Goal: Task Accomplishment & Management: Manage account settings

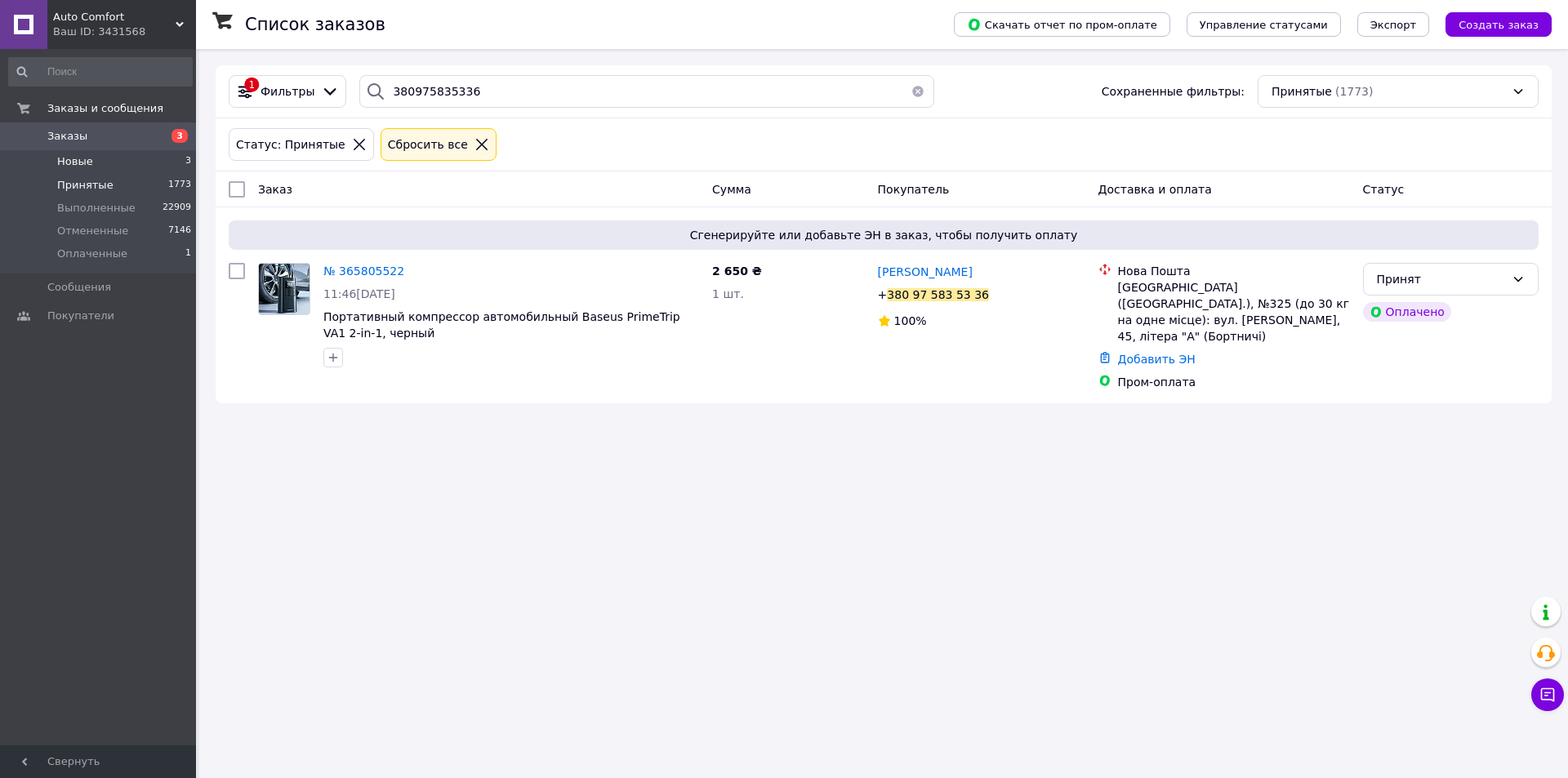
click at [105, 162] on li "Новые 3" at bounding box center [100, 162] width 201 height 23
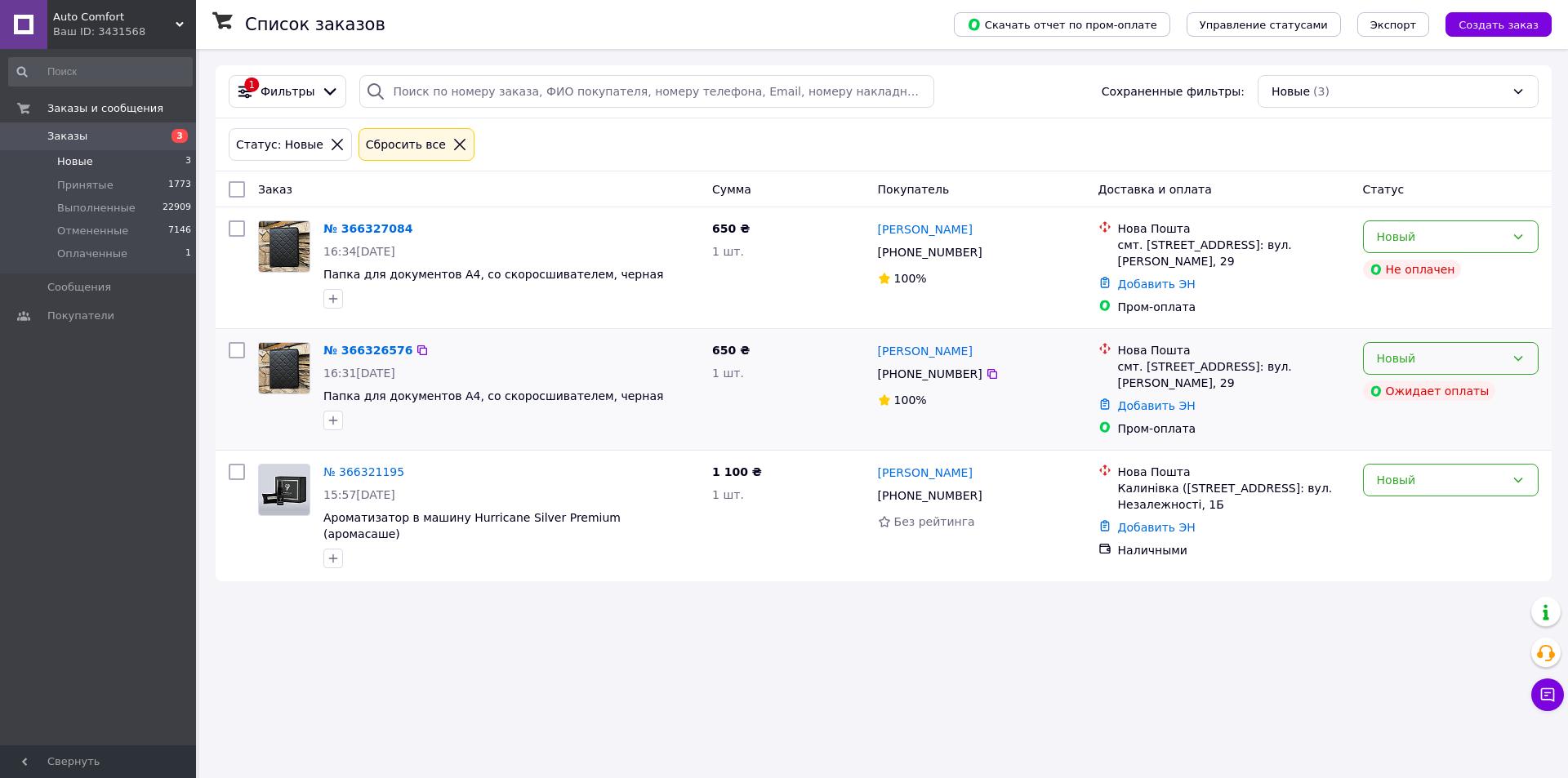
click at [1504, 359] on div "Новый" at bounding box center [1441, 358] width 128 height 18
click at [1471, 398] on li "Принят" at bounding box center [1450, 394] width 174 height 29
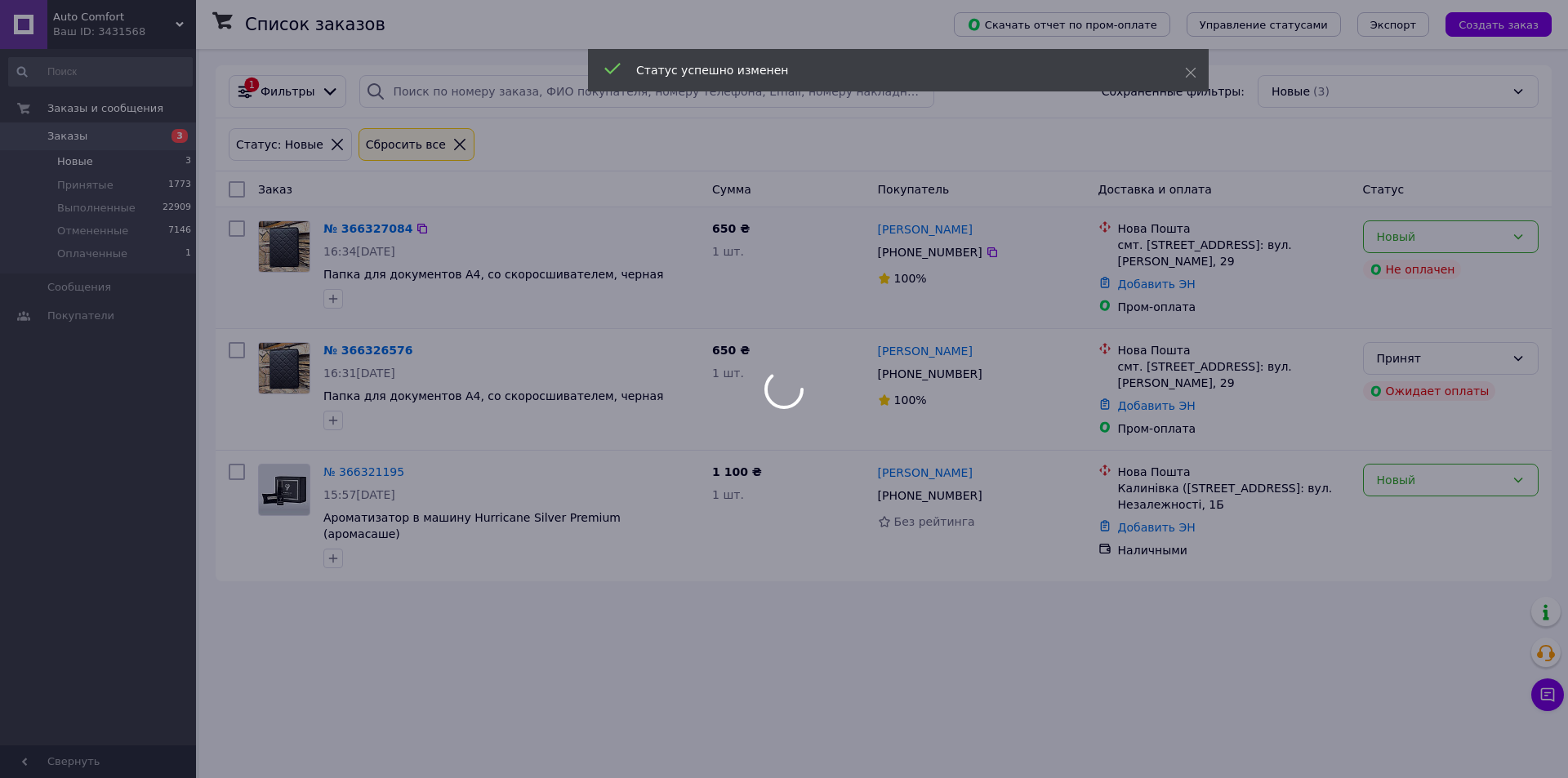
click at [1485, 238] on body "Auto Comfort Ваш ID: 3431568 Сайт Auto Comfort Кабинет покупателя Проверить сос…" at bounding box center [784, 389] width 1568 height 778
click at [1476, 243] on div at bounding box center [784, 389] width 1568 height 778
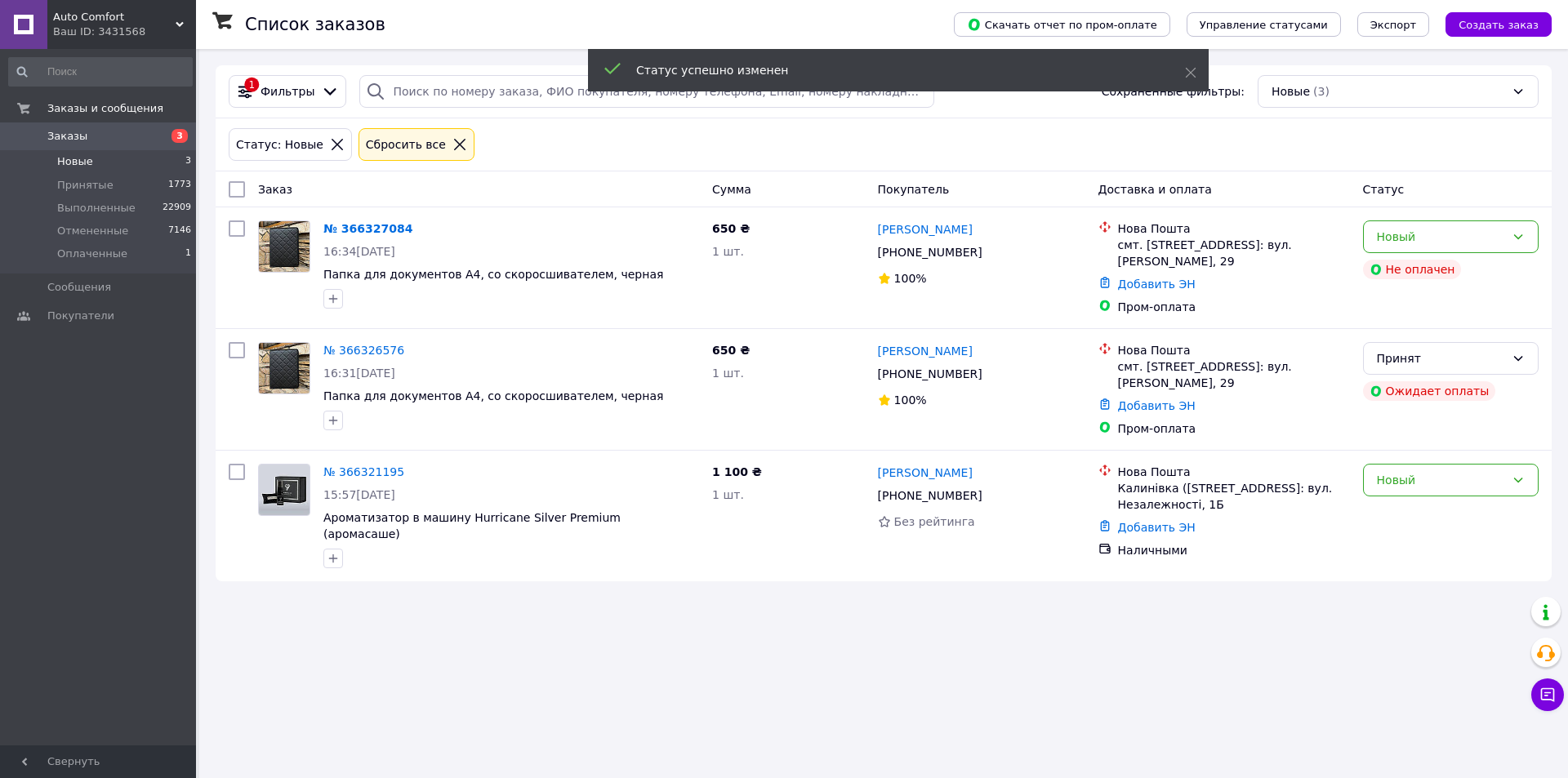
click at [1476, 243] on div "Новый" at bounding box center [1441, 236] width 128 height 18
click at [1454, 279] on li "Принят" at bounding box center [1450, 272] width 174 height 29
click at [1471, 481] on div "Новый" at bounding box center [1441, 479] width 128 height 18
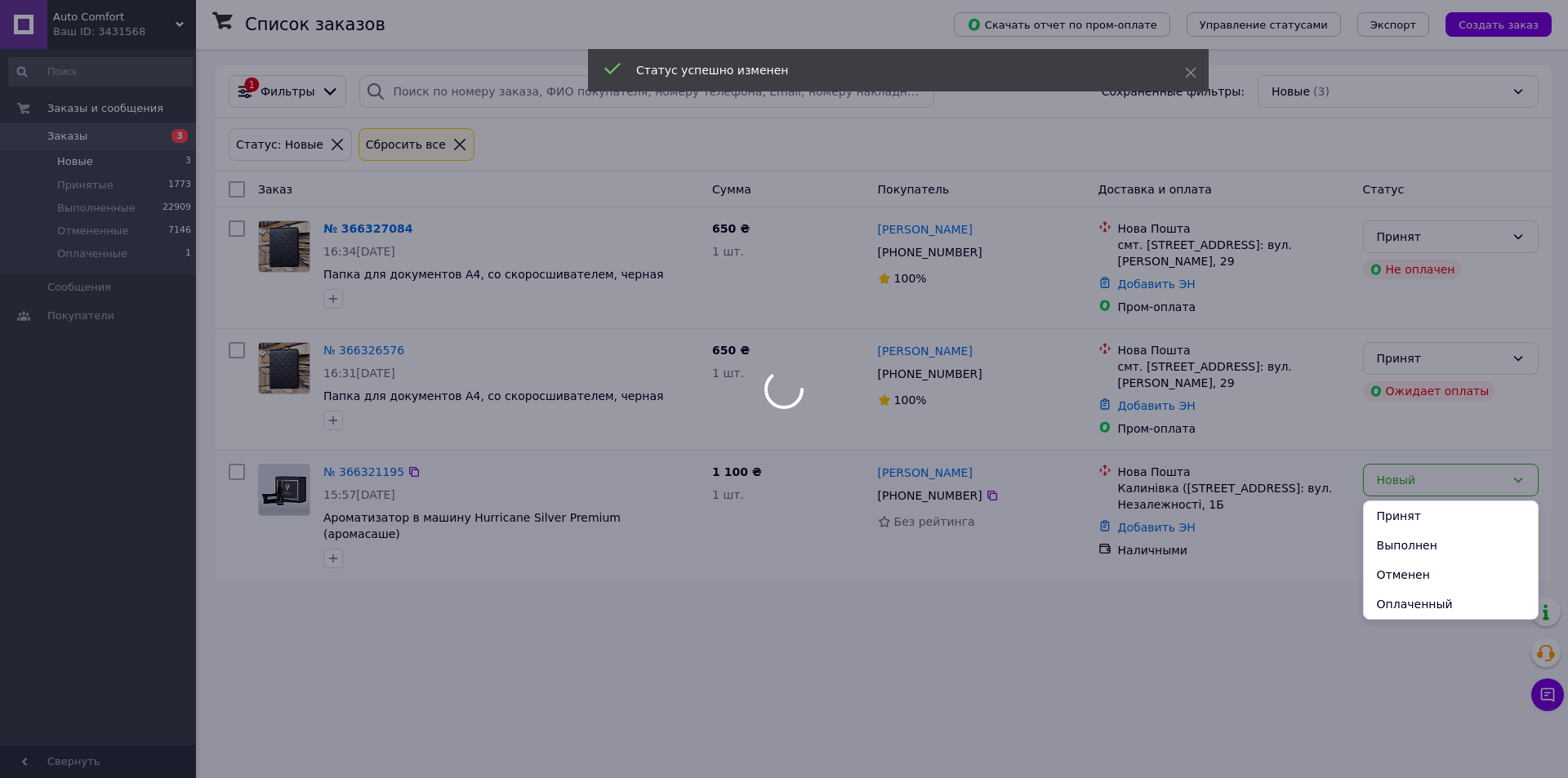
click at [1468, 482] on div at bounding box center [784, 389] width 1568 height 778
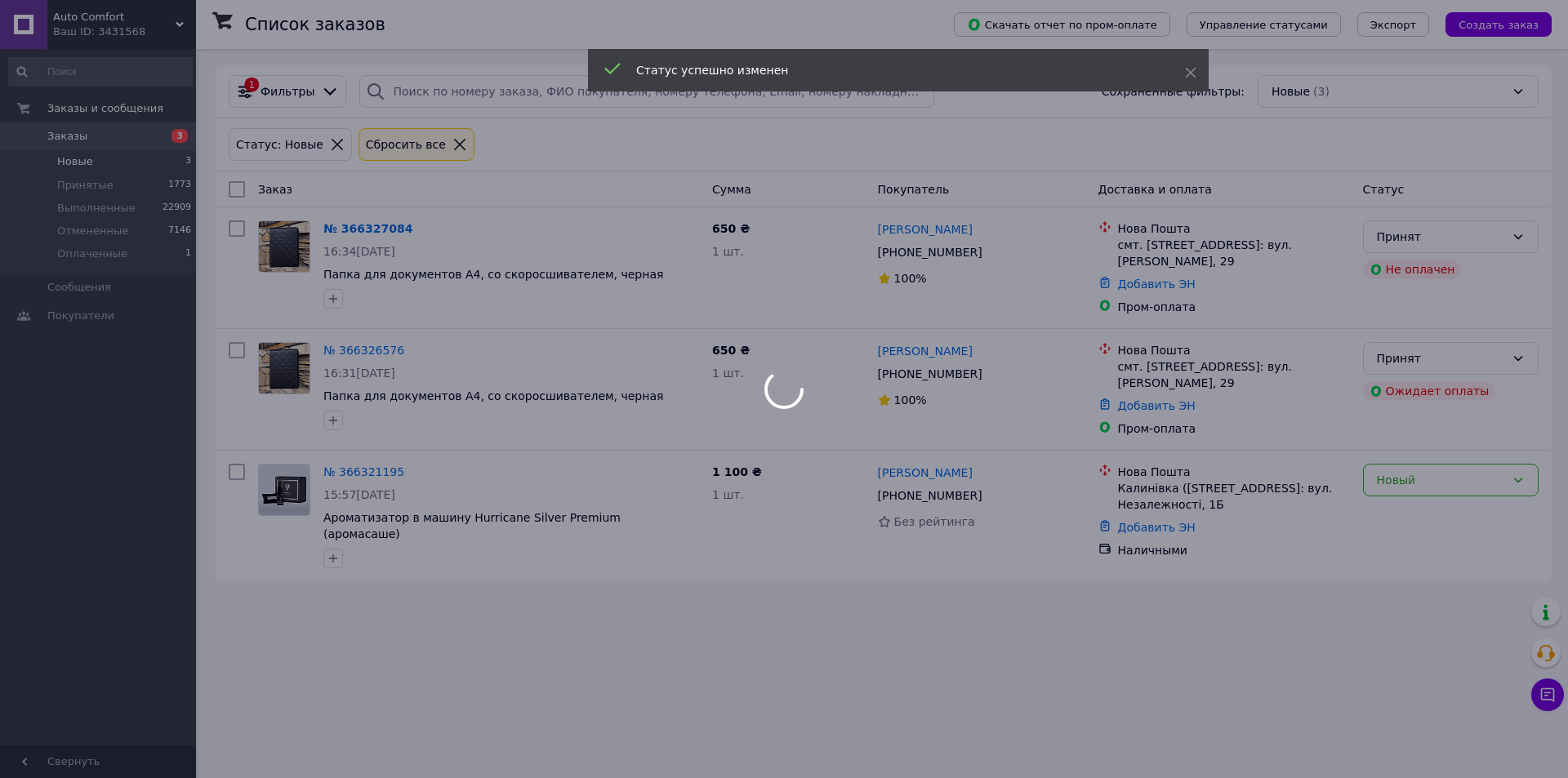
click at [1468, 481] on div at bounding box center [784, 389] width 1568 height 778
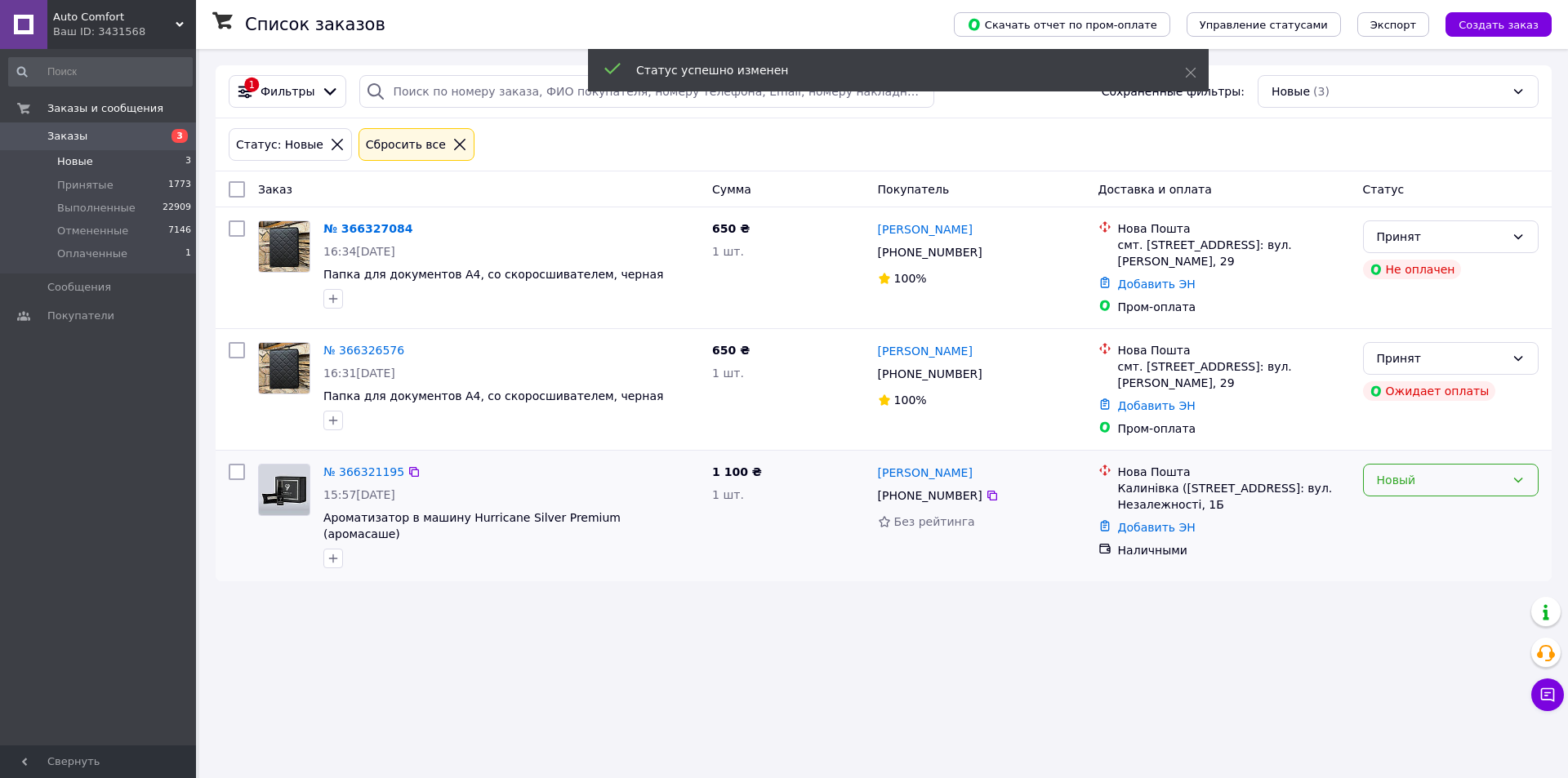
click at [1446, 489] on div "Новый" at bounding box center [1441, 479] width 128 height 18
click at [1416, 524] on li "Принят" at bounding box center [1450, 515] width 174 height 29
click at [841, 692] on div "Список заказов Скачать отчет по пром-оплате Управление статусами Экспорт Создат…" at bounding box center [883, 389] width 1368 height 778
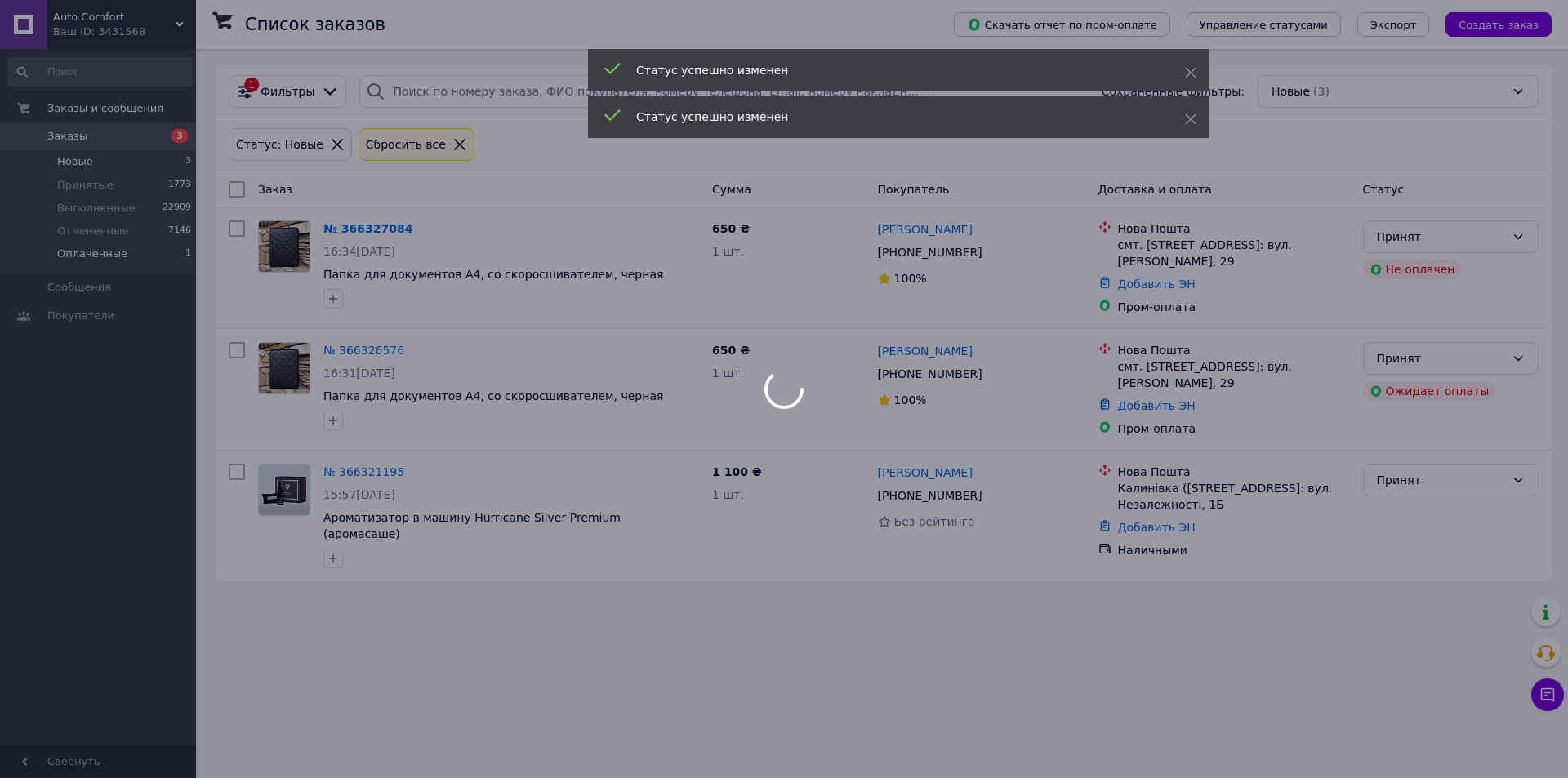
click at [76, 261] on body "Auto Comfort Ваш ID: 3431568 Сайт Auto Comfort Кабинет покупателя Проверить сос…" at bounding box center [784, 389] width 1568 height 778
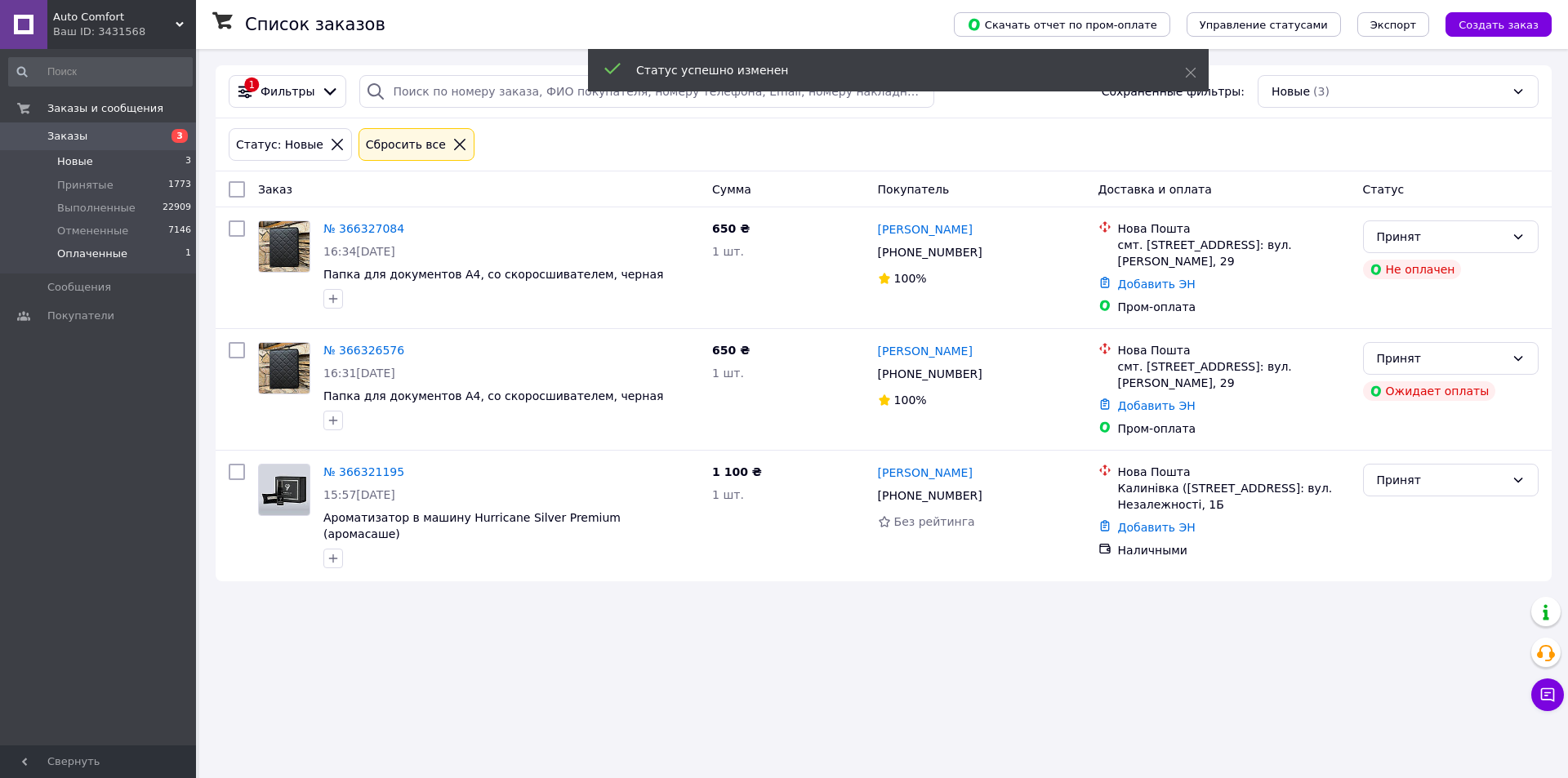
click at [149, 259] on li "Оплаченные 1" at bounding box center [100, 258] width 201 height 31
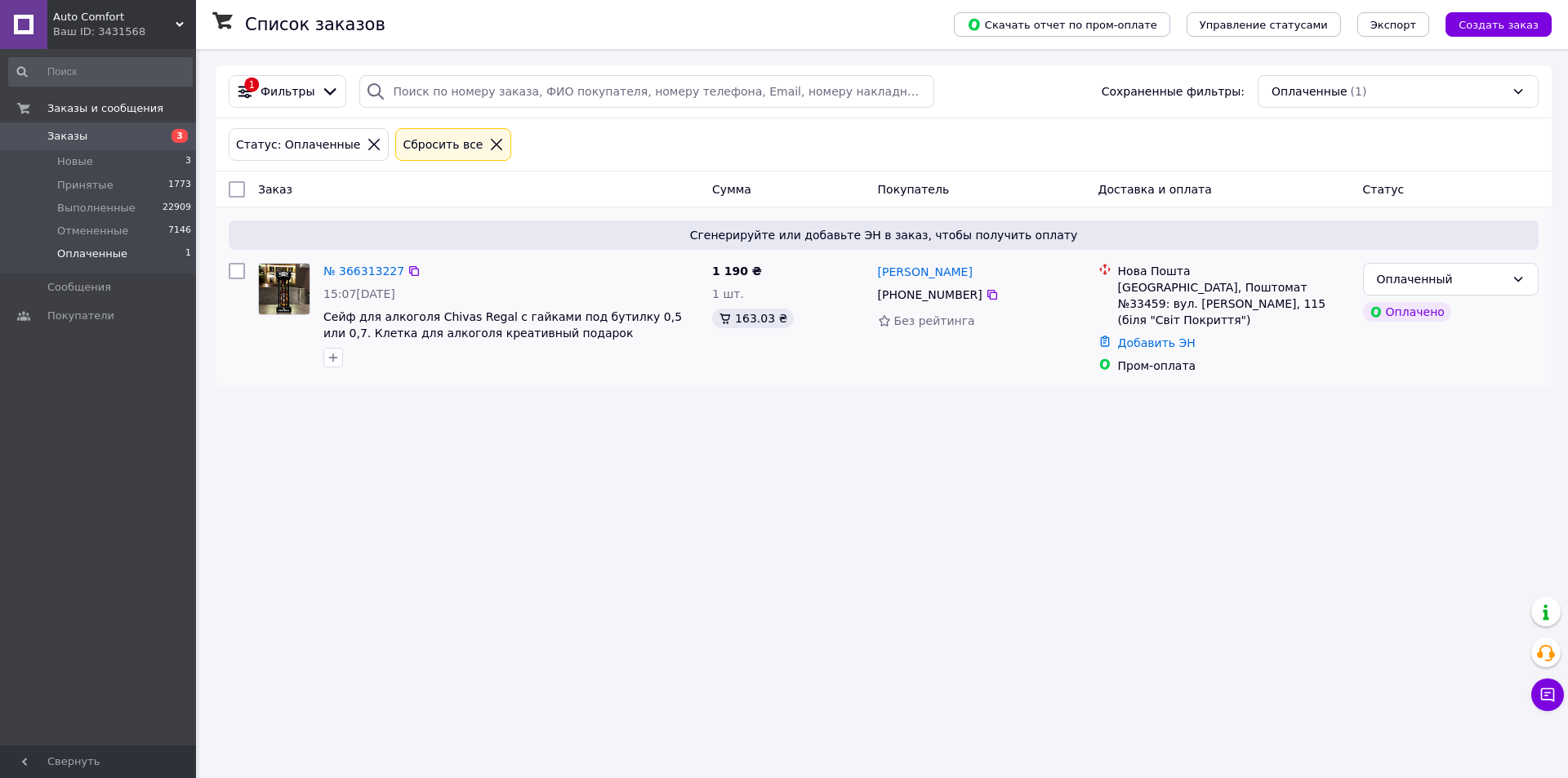
click at [1499, 262] on div "Оплаченный Оплачено" at bounding box center [1450, 318] width 188 height 124
click at [1495, 272] on div "Оплаченный" at bounding box center [1441, 279] width 128 height 18
click at [1437, 318] on li "Принят" at bounding box center [1450, 315] width 174 height 29
click at [1457, 425] on div "Список заказов Скачать отчет по пром-оплате Управление статусами Экспорт Создат…" at bounding box center [883, 389] width 1368 height 778
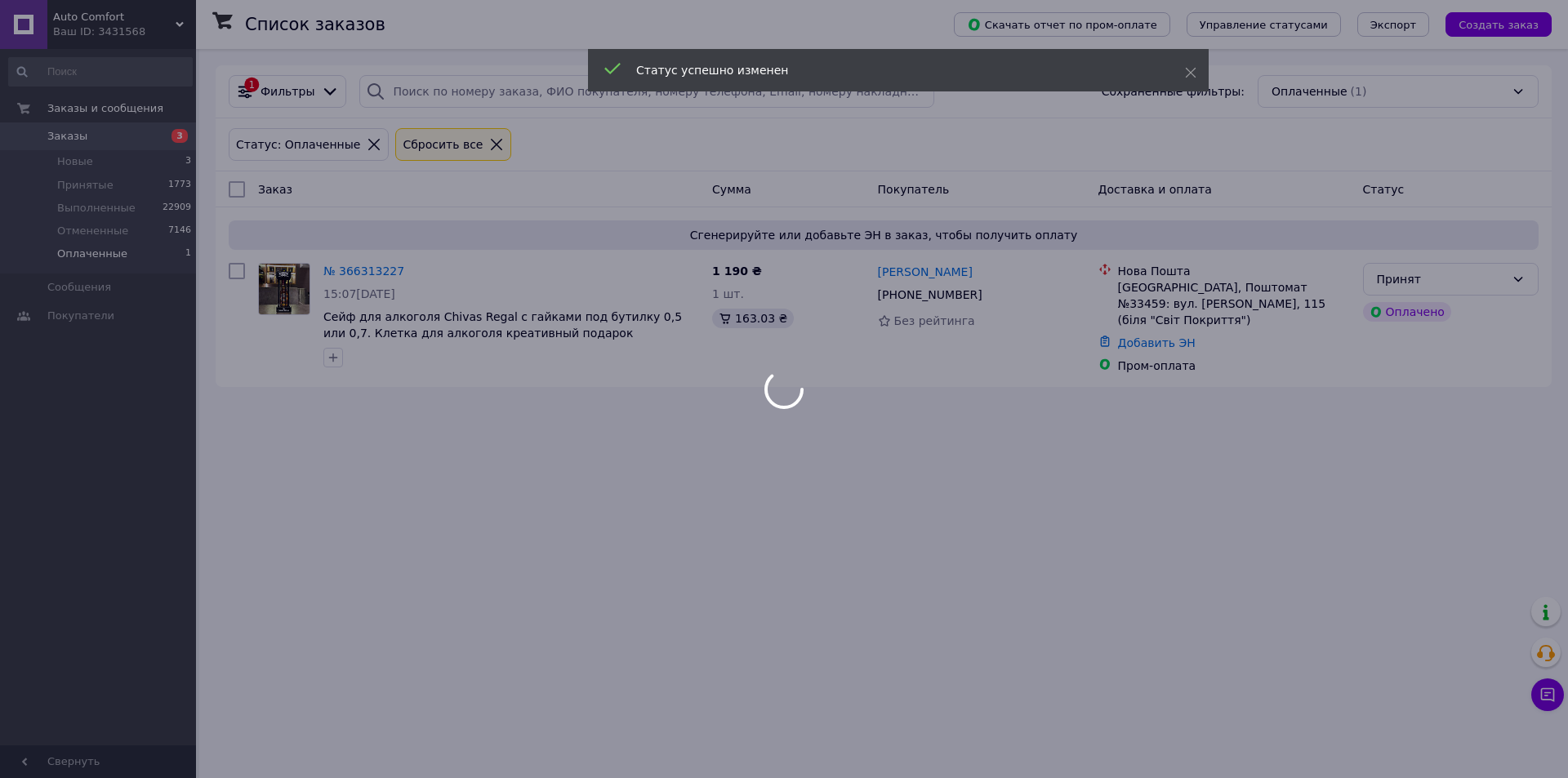
click at [78, 176] on div at bounding box center [784, 389] width 1568 height 778
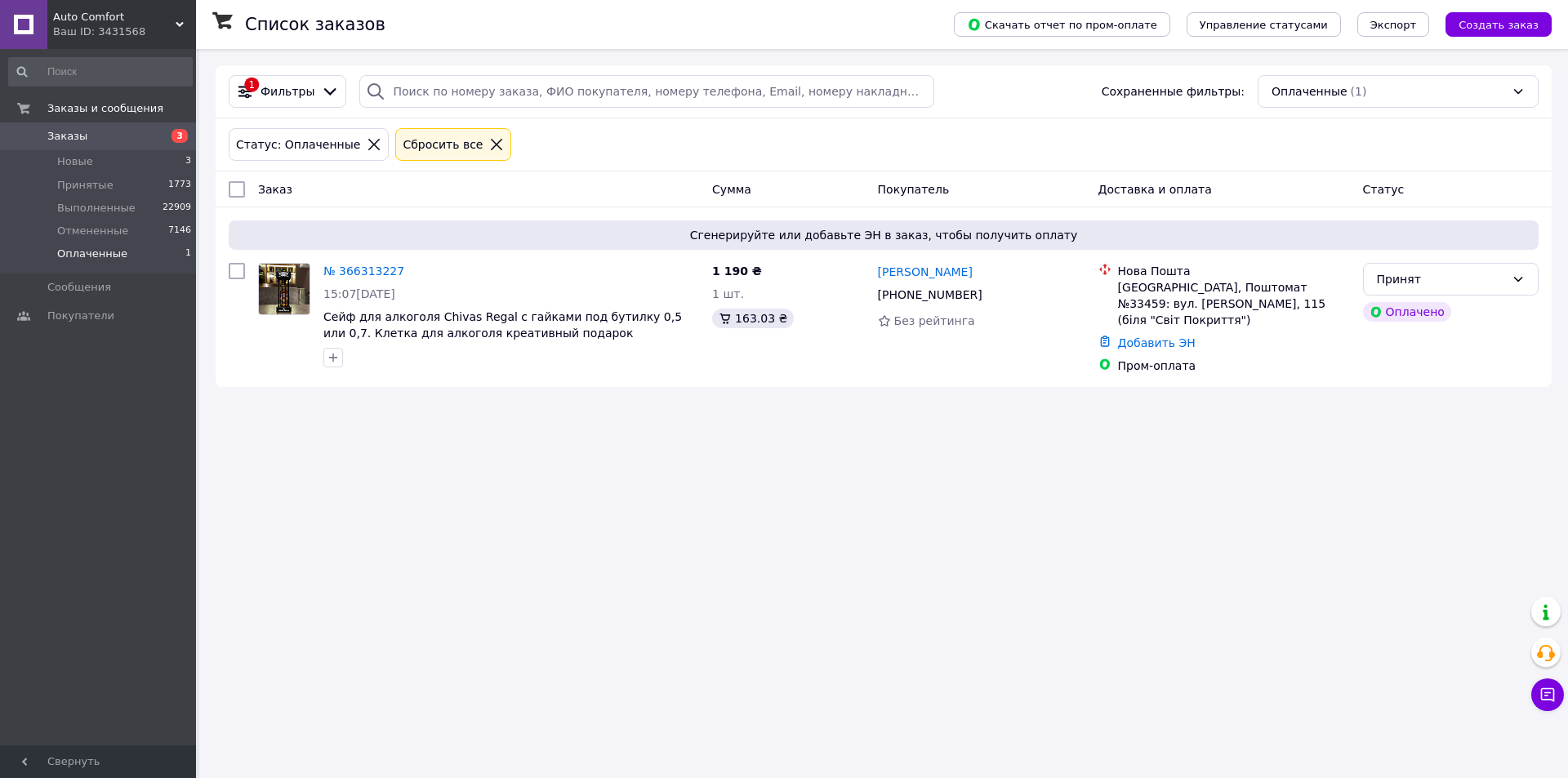
click at [368, 144] on icon at bounding box center [374, 145] width 11 height 11
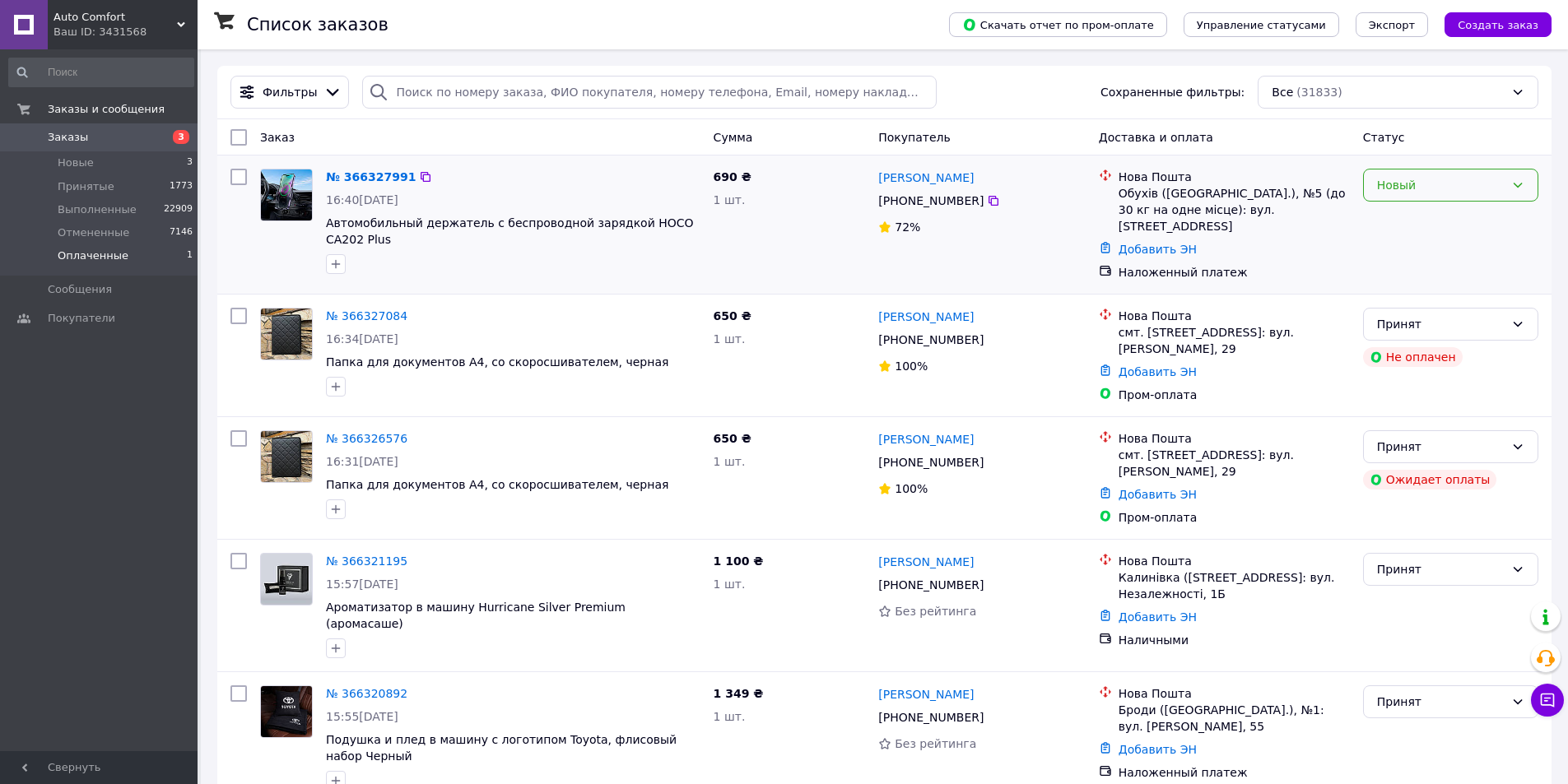
click at [1485, 179] on div "Новый" at bounding box center [1440, 185] width 128 height 18
click at [1436, 216] on li "Принят" at bounding box center [1450, 220] width 174 height 30
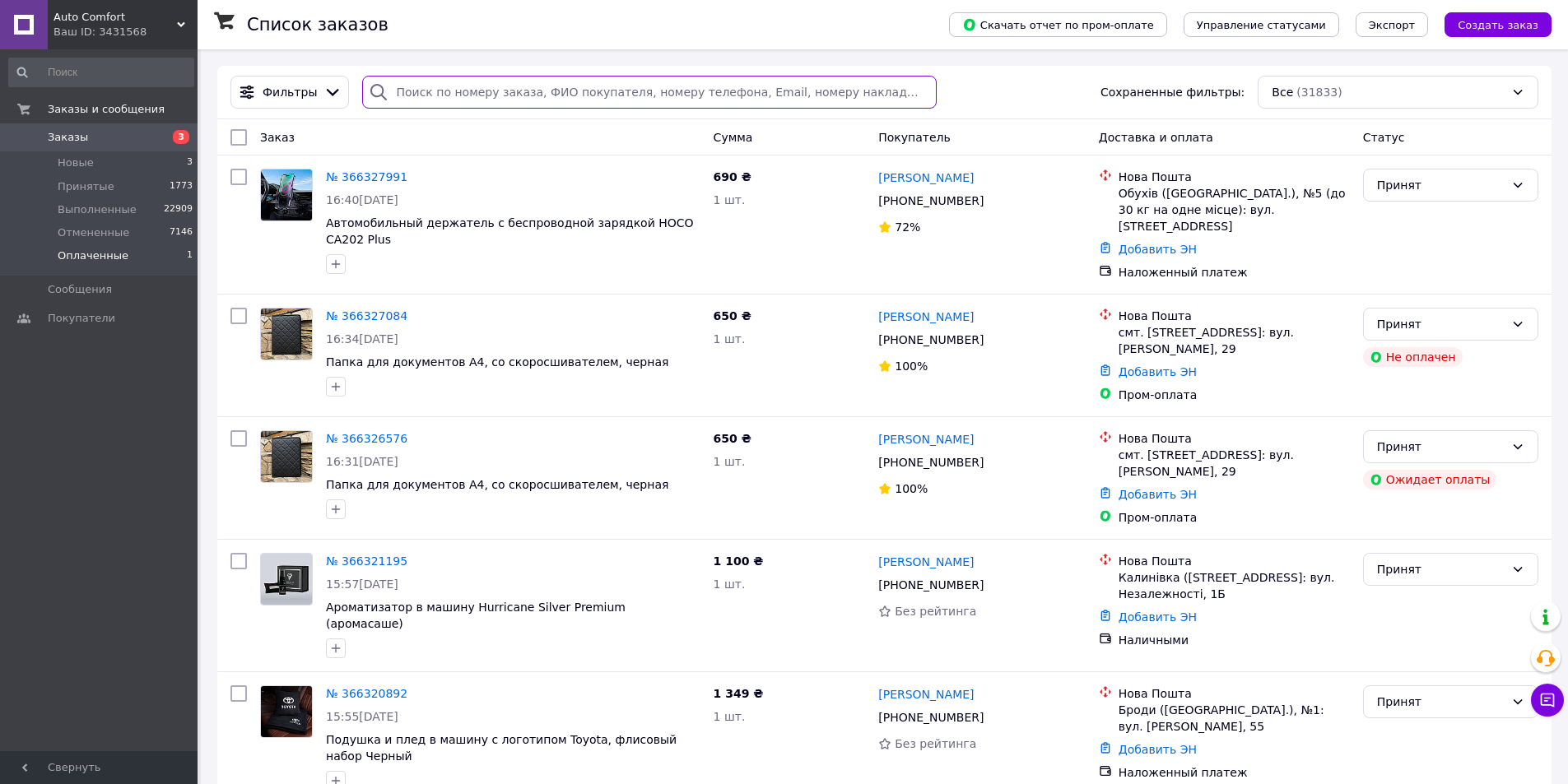
click at [427, 97] on input "search" at bounding box center [649, 92] width 573 height 33
paste input "380988298491"
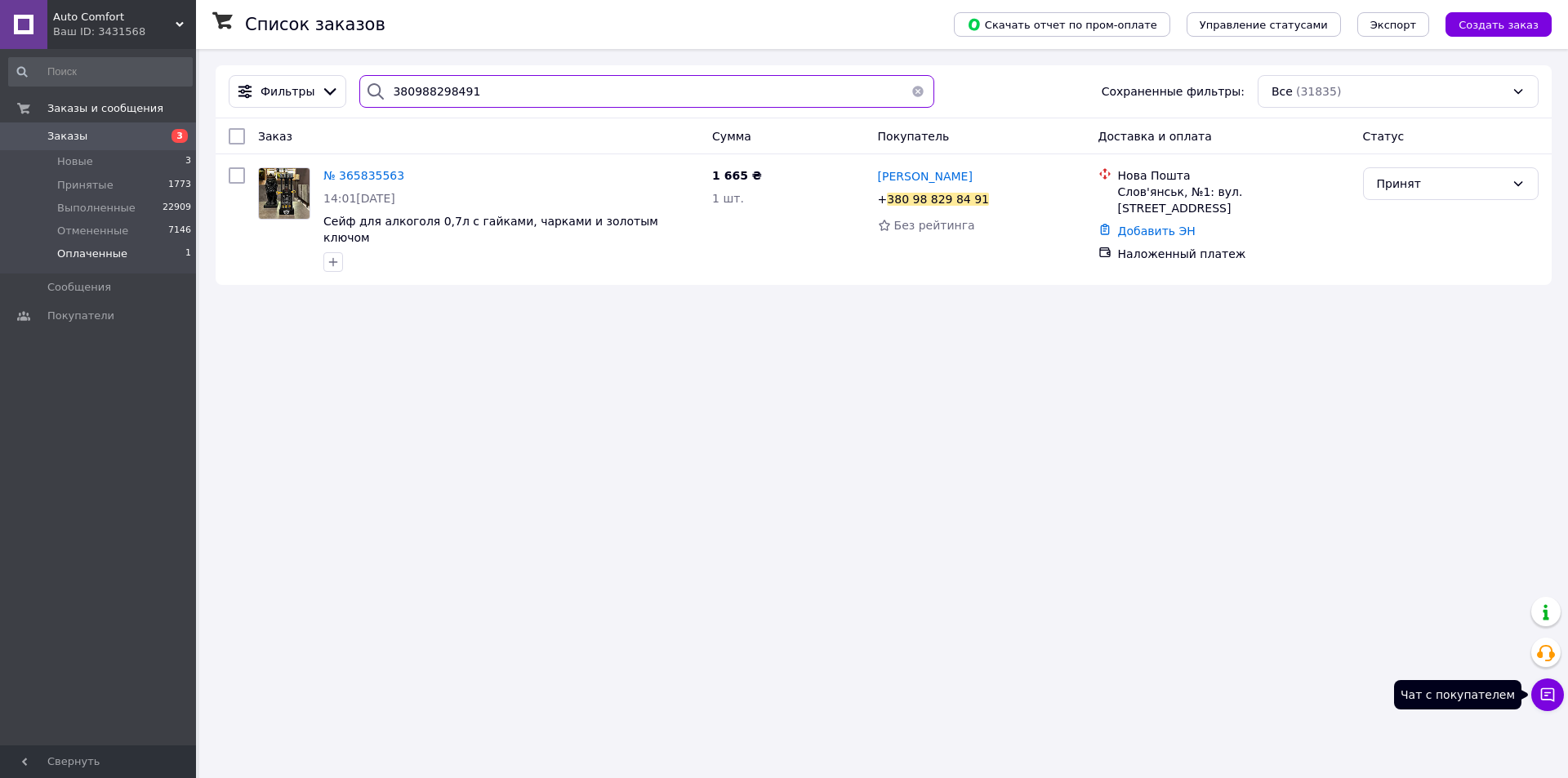
type input "380988298491"
click at [1548, 693] on icon at bounding box center [1547, 694] width 14 height 14
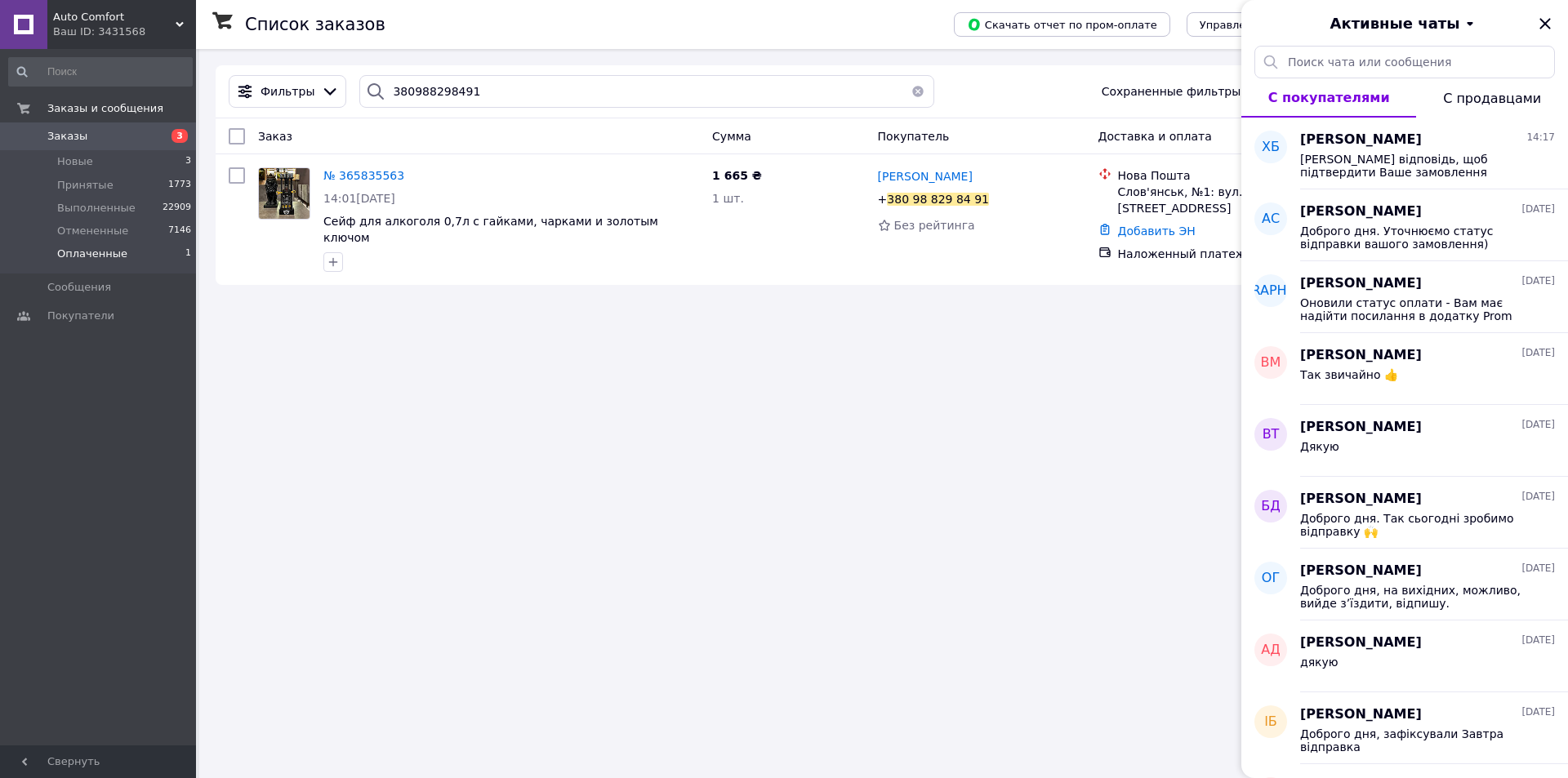
click at [814, 443] on div "Список заказов Скачать отчет по пром-оплате Управление статусами Экспорт Создат…" at bounding box center [883, 389] width 1368 height 778
drag, startPoint x: 460, startPoint y: 89, endPoint x: 349, endPoint y: 89, distance: 111.0
click at [353, 89] on div "380988298491" at bounding box center [647, 91] width 588 height 32
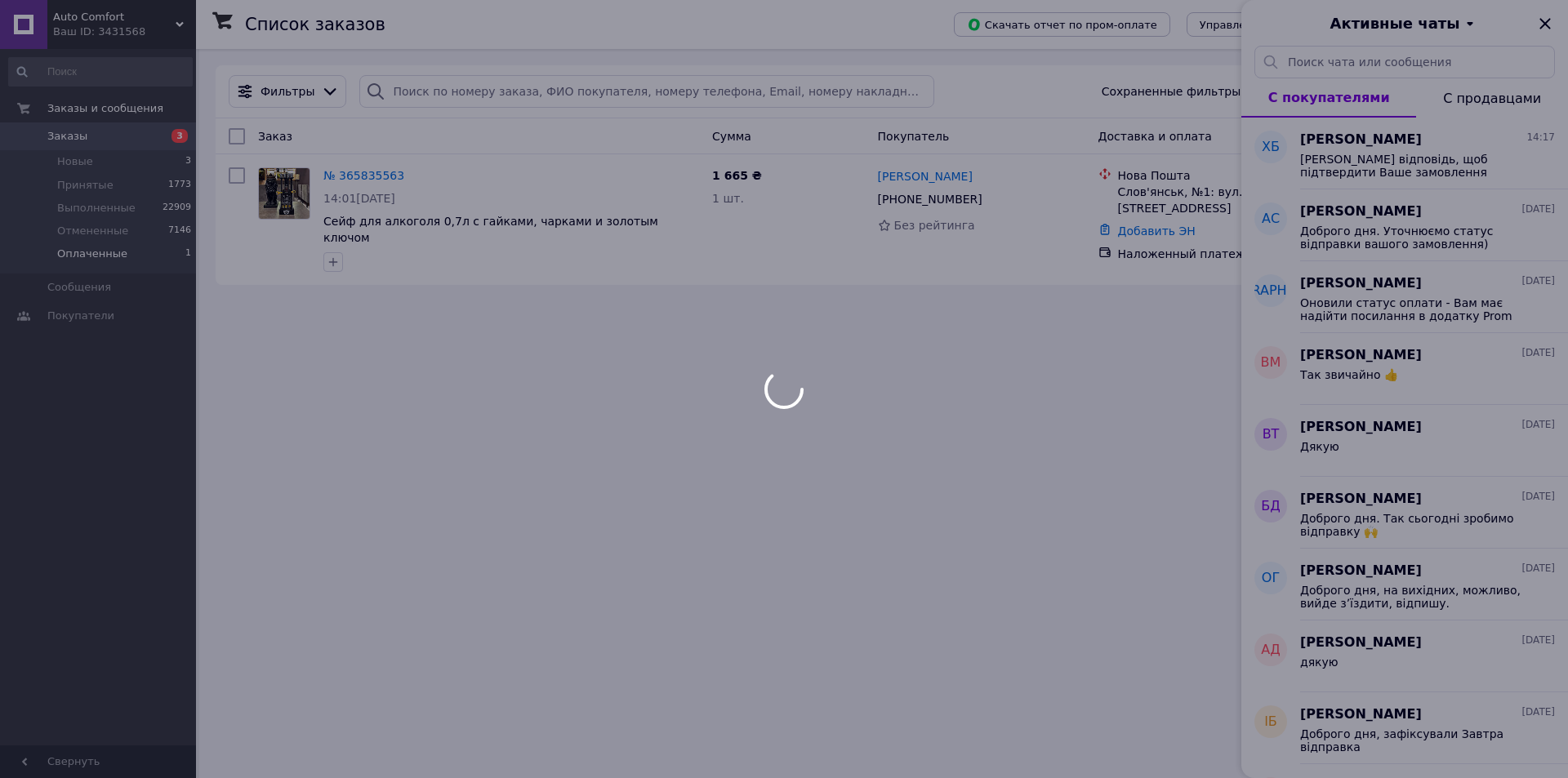
click at [1542, 22] on div "Активные чаты" at bounding box center [1403, 23] width 326 height 46
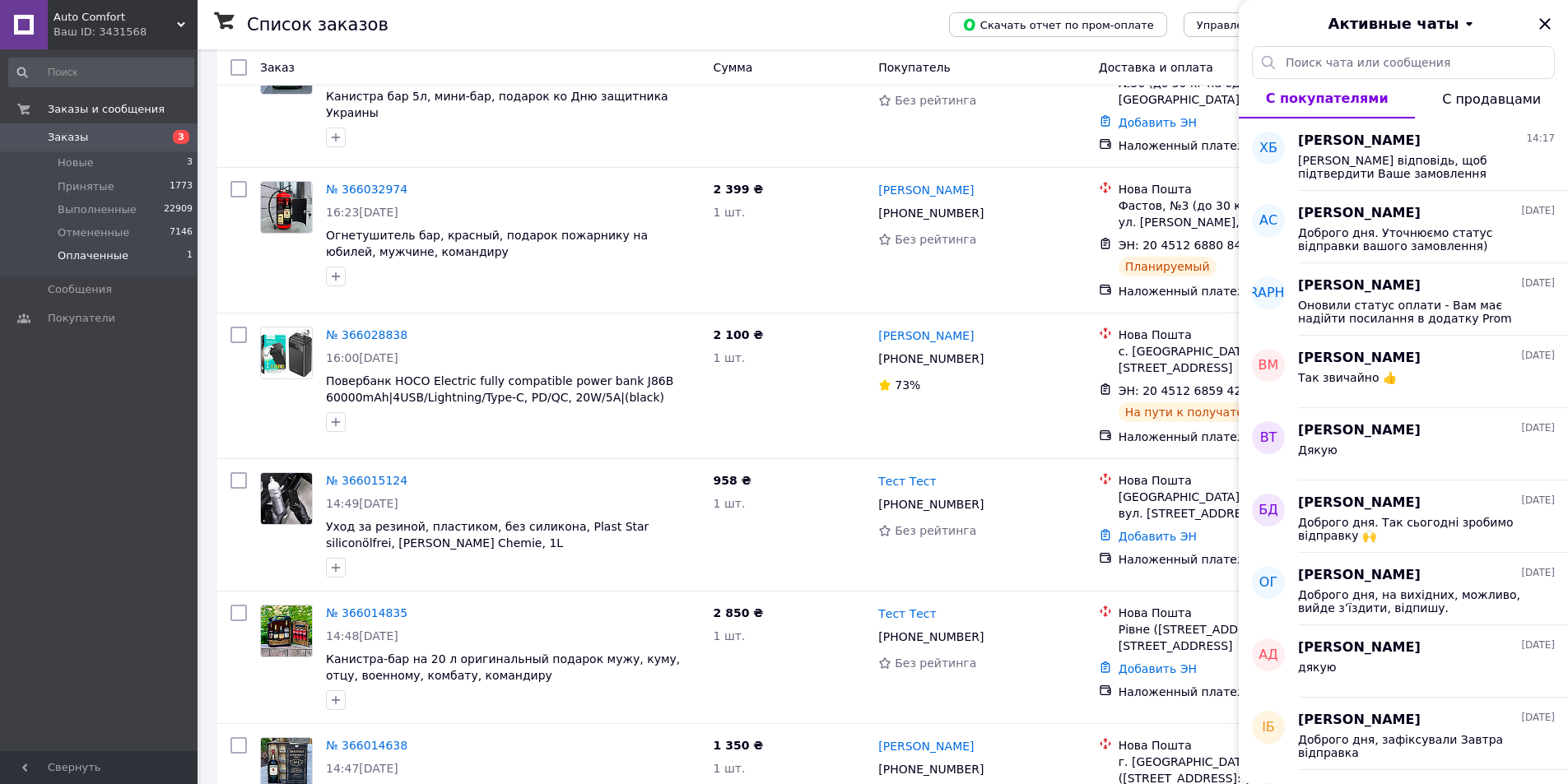
scroll to position [10364, 0]
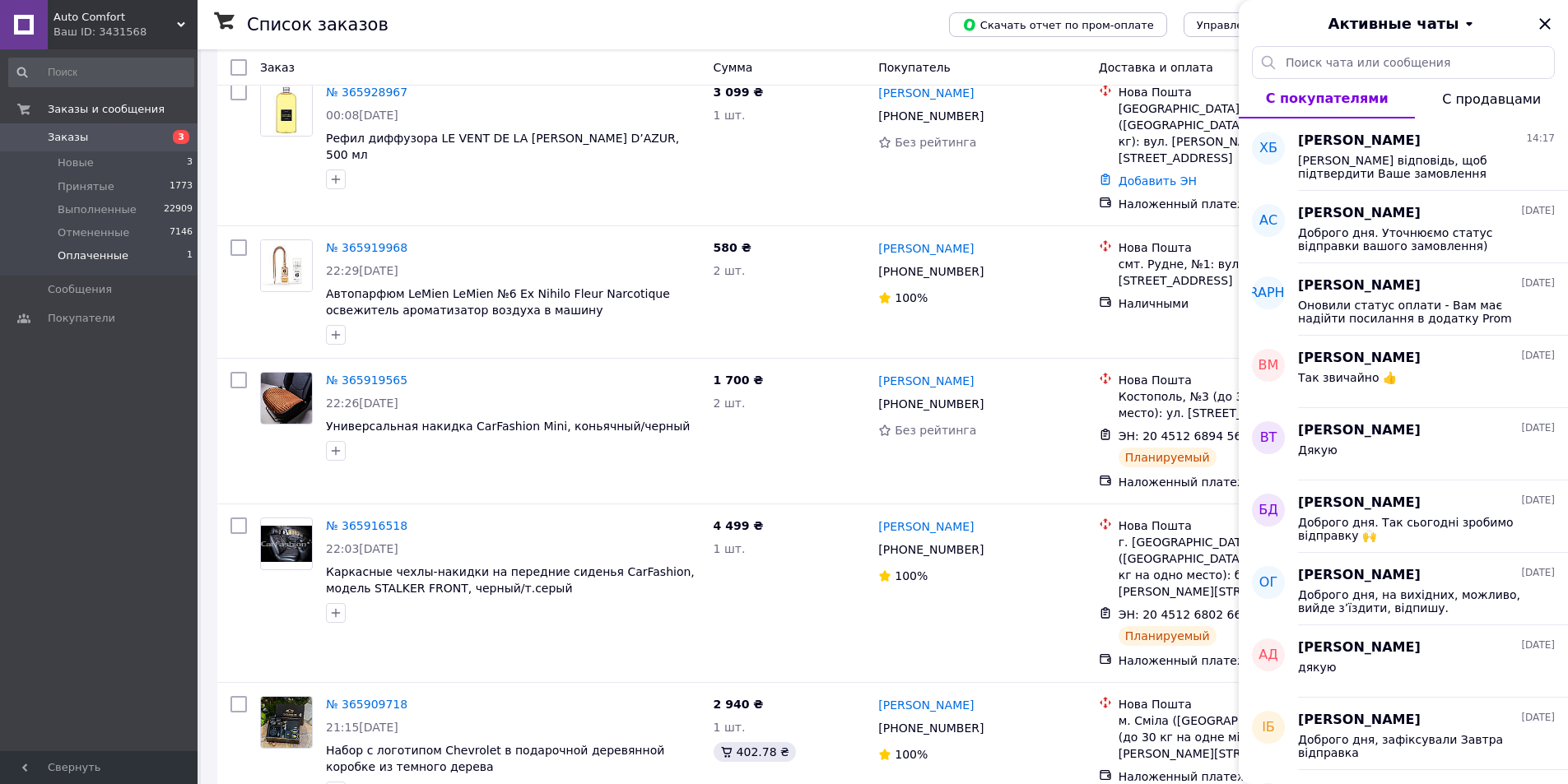
scroll to position [13653, 0]
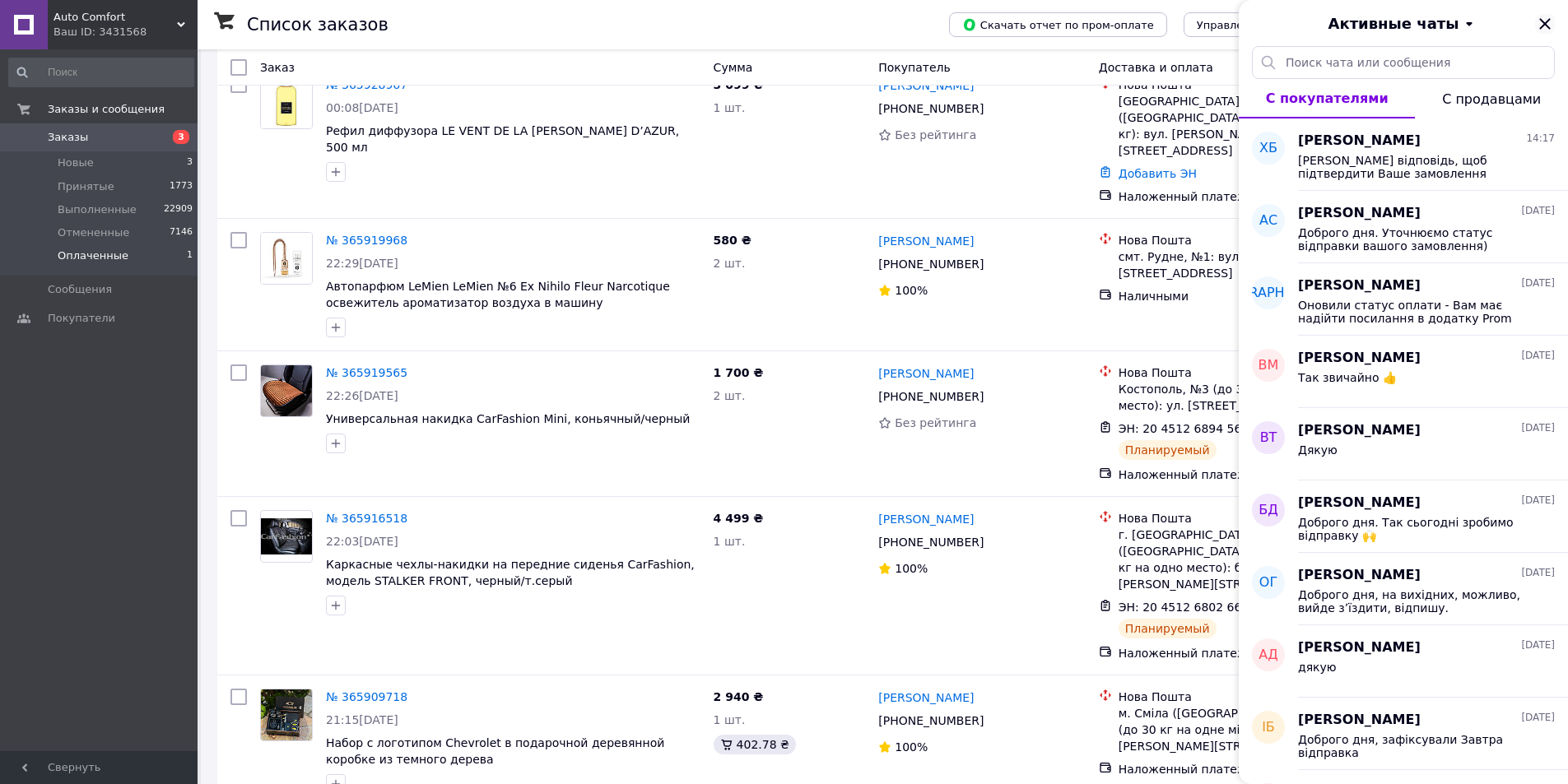
click at [1540, 25] on icon "Закрыть" at bounding box center [1544, 24] width 20 height 20
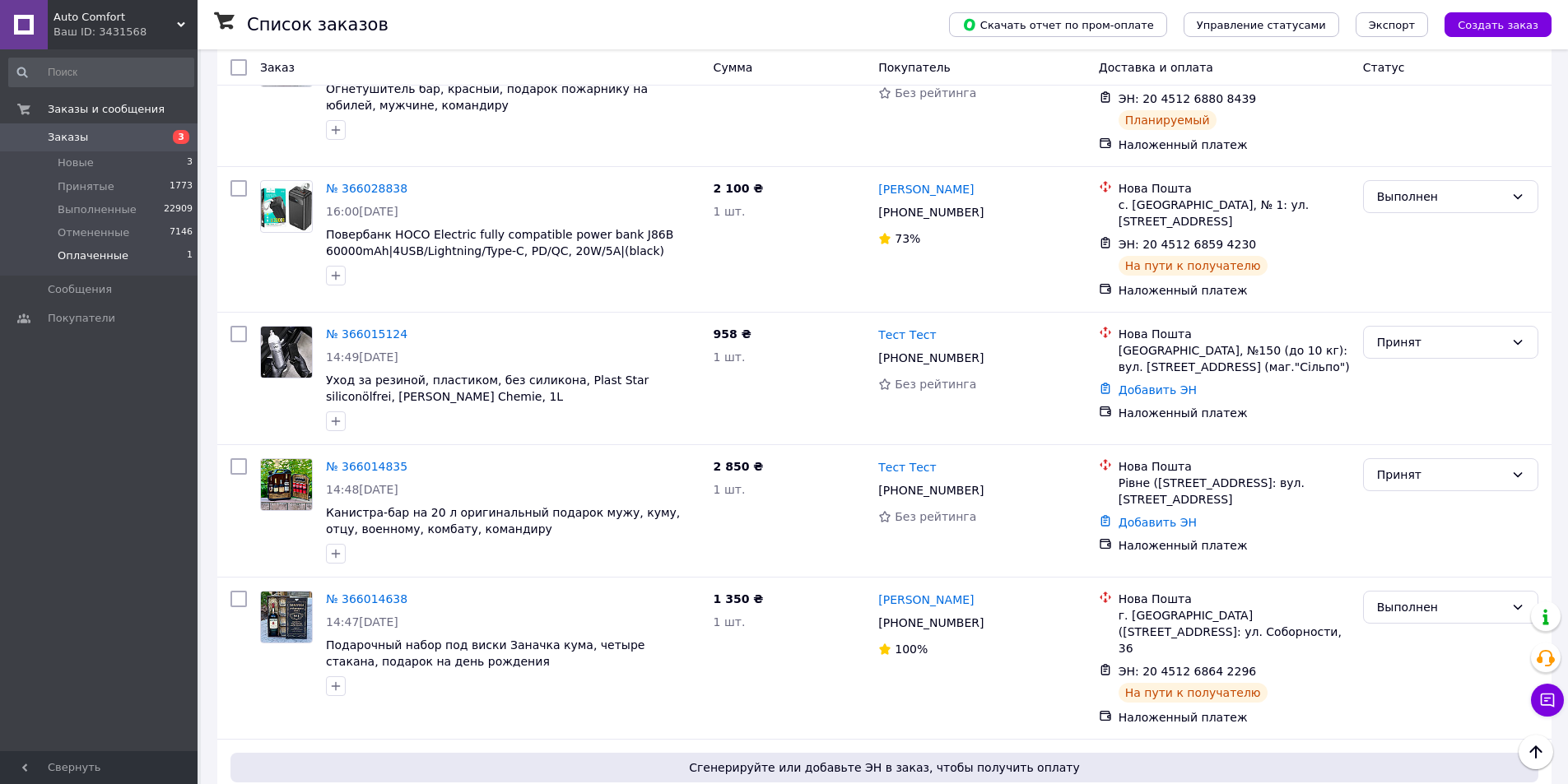
scroll to position [10281, 0]
